Goal: Task Accomplishment & Management: Use online tool/utility

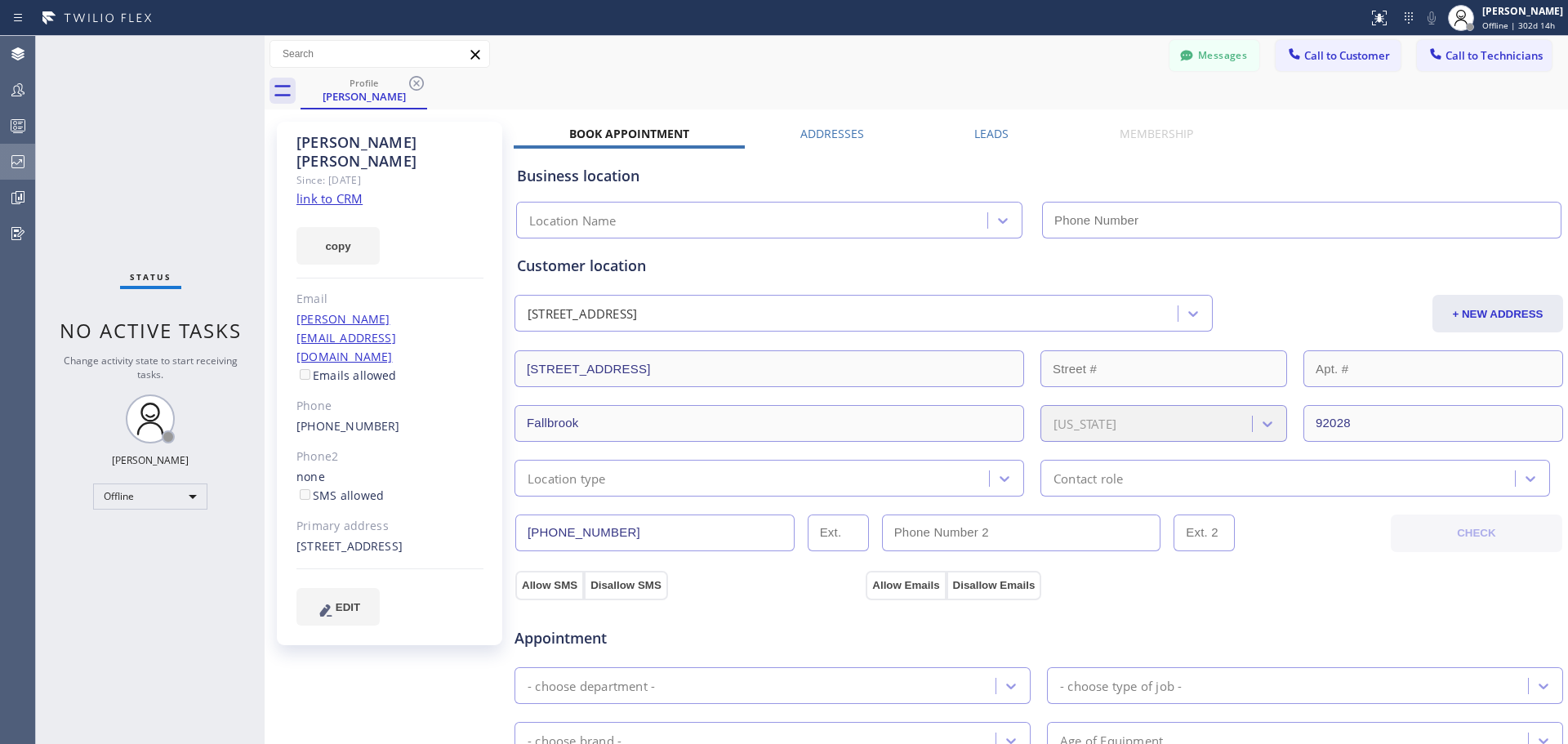
click at [14, 171] on icon at bounding box center [17, 161] width 19 height 19
